Goal: Task Accomplishment & Management: Use online tool/utility

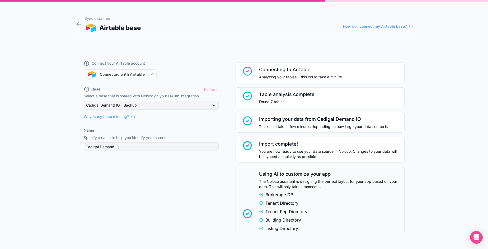
scroll to position [86, 0]
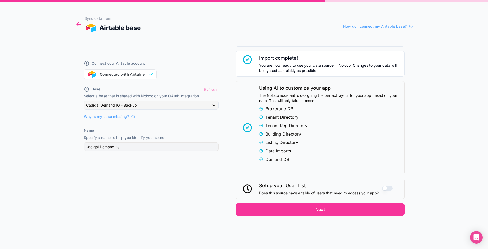
click at [77, 27] on icon at bounding box center [78, 24] width 7 height 7
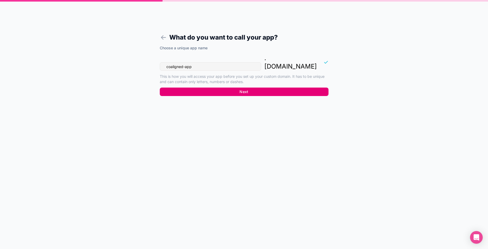
click at [255, 88] on button "Next" at bounding box center [244, 92] width 169 height 8
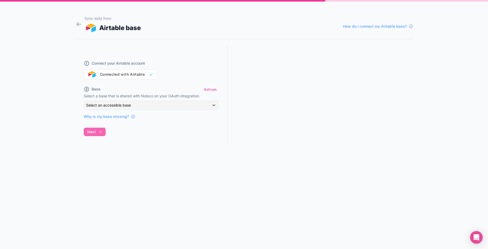
click at [23, 6] on div "Sync data from Airtable base How do I connect my Airtable base? Connect your Ai…" at bounding box center [244, 124] width 488 height 249
